Goal: Find specific page/section: Find specific page/section

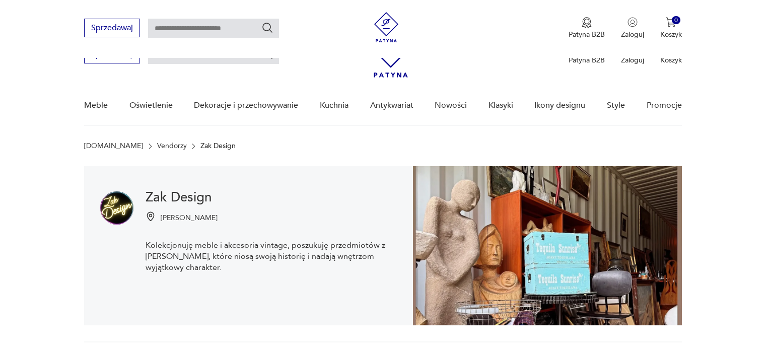
scroll to position [208, 0]
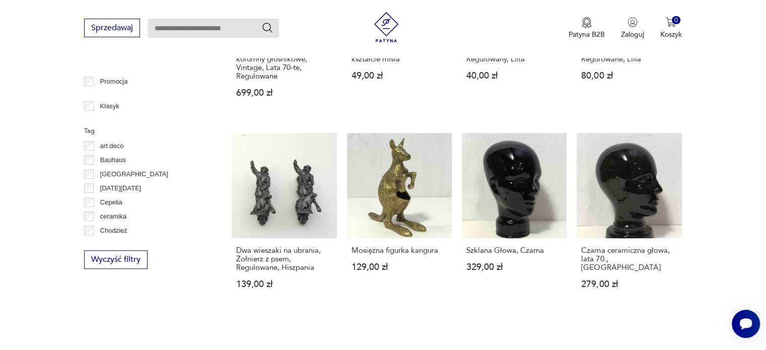
scroll to position [359, 0]
